Goal: Use online tool/utility: Utilize a website feature to perform a specific function

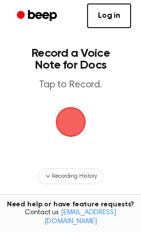
click at [108, 21] on link "Log in" at bounding box center [109, 15] width 44 height 25
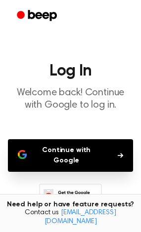
click at [75, 144] on button "Continue with Google" at bounding box center [70, 155] width 125 height 33
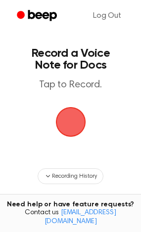
drag, startPoint x: 74, startPoint y: 118, endPoint x: 59, endPoint y: 108, distance: 18.4
click at [59, 108] on div "button" at bounding box center [71, 122] width 30 height 30
click at [59, 108] on span "button" at bounding box center [71, 122] width 28 height 28
click at [61, 117] on span "button" at bounding box center [71, 122] width 28 height 28
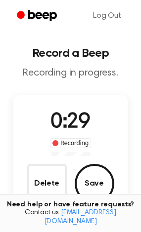
click at [80, 153] on div "0:29 Recording Delete Save" at bounding box center [70, 155] width 115 height 96
click at [109, 185] on button "Save" at bounding box center [94, 183] width 39 height 39
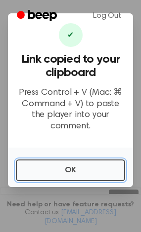
click at [70, 161] on button "OK" at bounding box center [70, 170] width 109 height 22
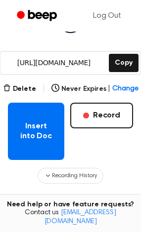
scroll to position [136, 0]
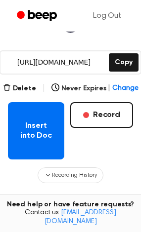
click at [30, 128] on button "Insert into Doc" at bounding box center [36, 130] width 56 height 57
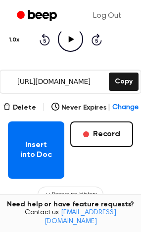
scroll to position [0, 0]
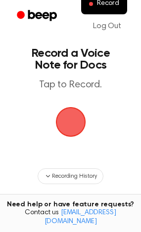
click at [69, 125] on span "button" at bounding box center [70, 122] width 54 height 54
click at [69, 125] on span "button" at bounding box center [70, 121] width 55 height 55
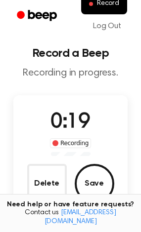
click at [107, 189] on button "Save" at bounding box center [94, 183] width 39 height 39
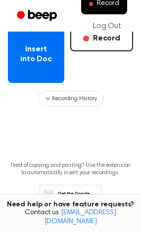
scroll to position [214, 0]
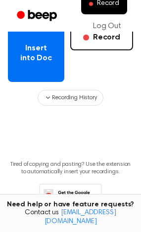
click at [39, 56] on button "Insert into Doc" at bounding box center [36, 53] width 56 height 57
click at [19, 66] on button "Insert into Doc" at bounding box center [36, 53] width 56 height 57
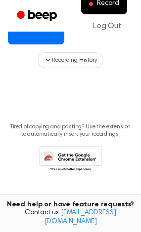
scroll to position [0, 0]
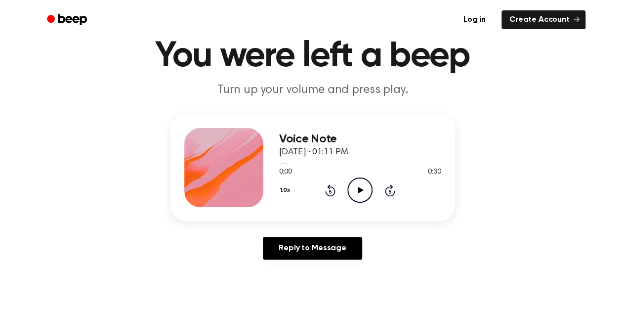
scroll to position [36, 0]
